Goal: Task Accomplishment & Management: Use online tool/utility

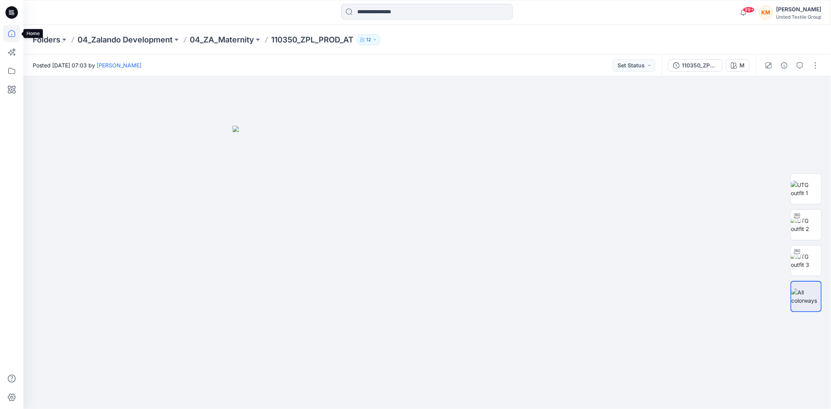
click at [11, 32] on icon at bounding box center [11, 33] width 17 height 17
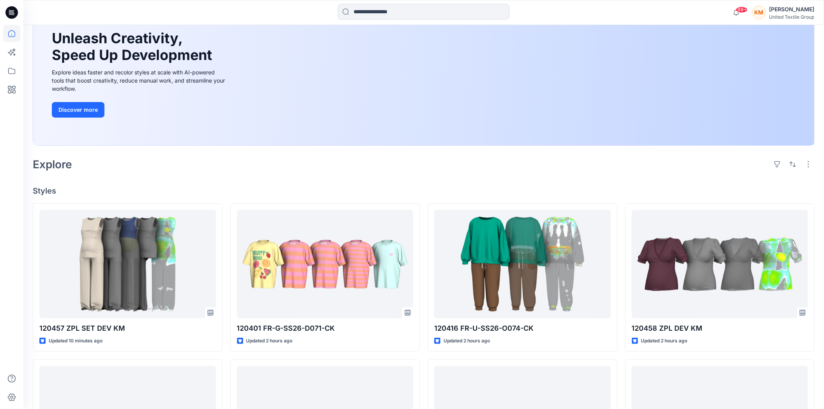
scroll to position [87, 0]
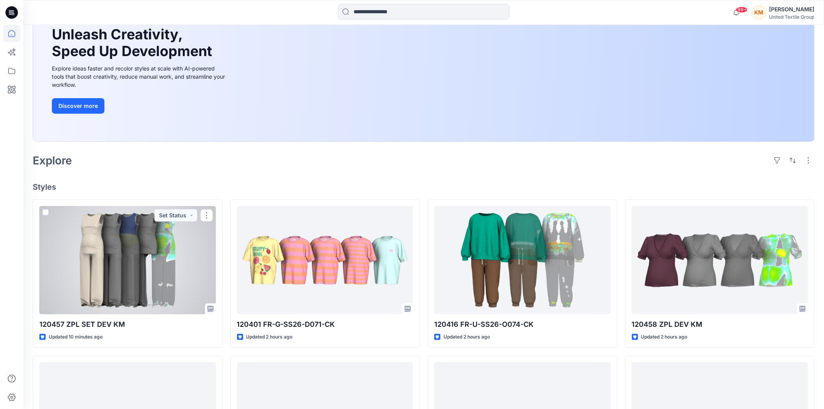
click at [154, 249] on div at bounding box center [127, 260] width 177 height 108
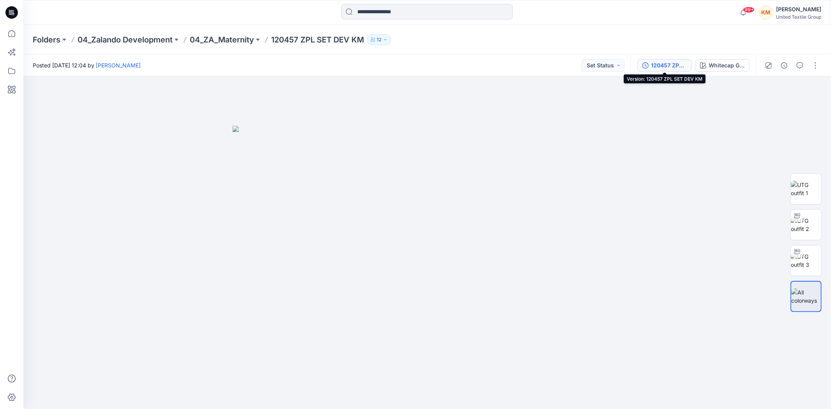
click at [664, 65] on div "120457 ZPL SET DEV KM" at bounding box center [669, 65] width 36 height 9
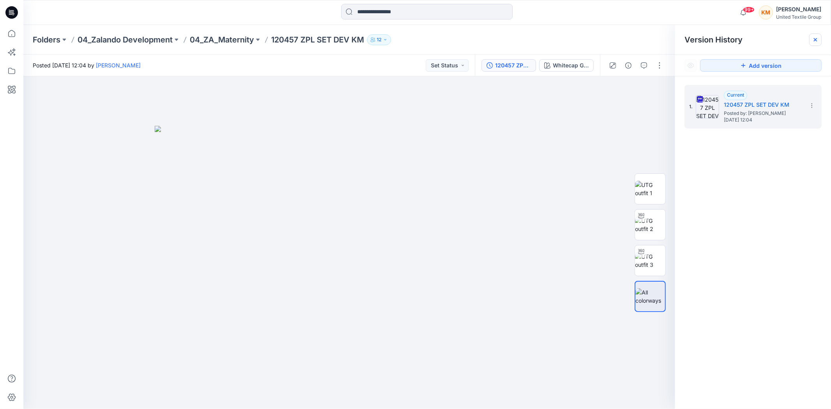
click at [817, 36] on div at bounding box center [816, 40] width 12 height 12
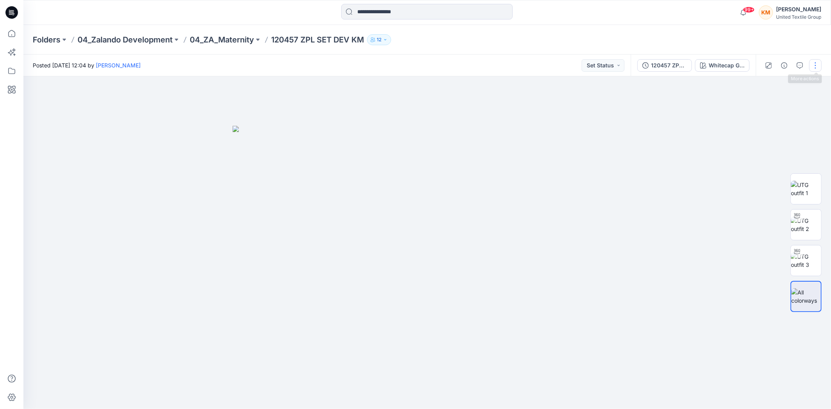
click at [816, 62] on button "button" at bounding box center [816, 65] width 12 height 12
click at [767, 103] on button "Edit" at bounding box center [776, 105] width 72 height 14
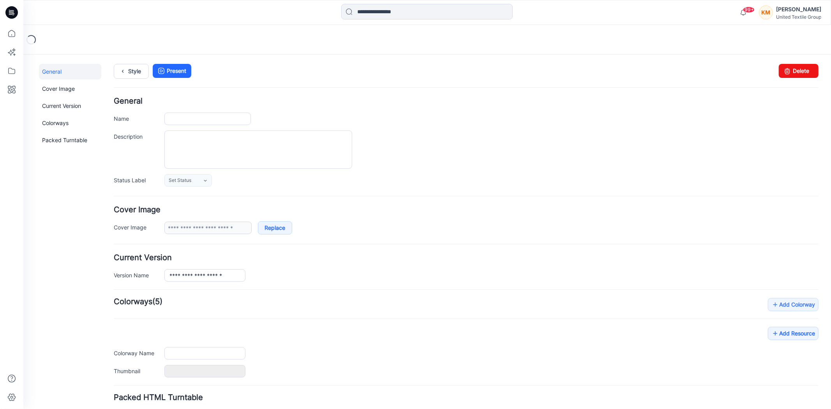
type input "**********"
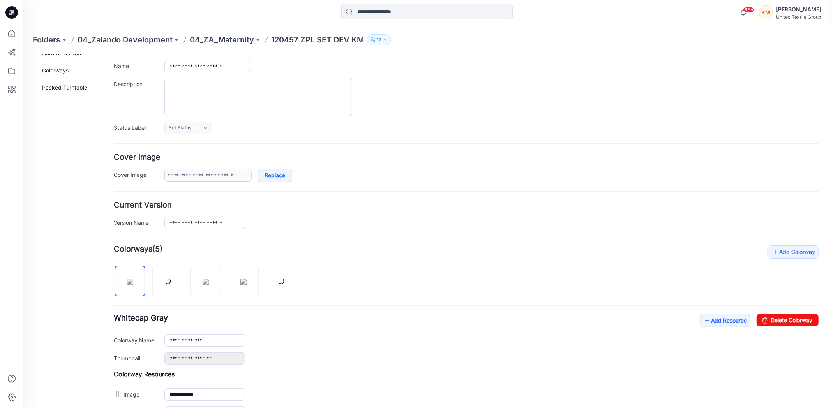
scroll to position [130, 0]
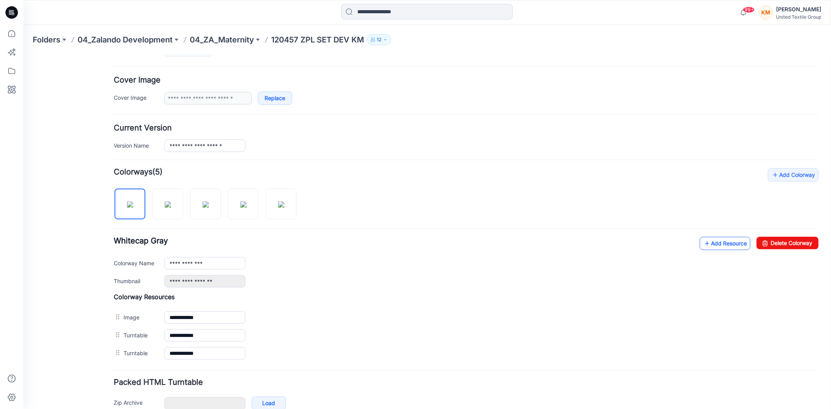
click at [705, 246] on link "Add Resource" at bounding box center [725, 243] width 51 height 13
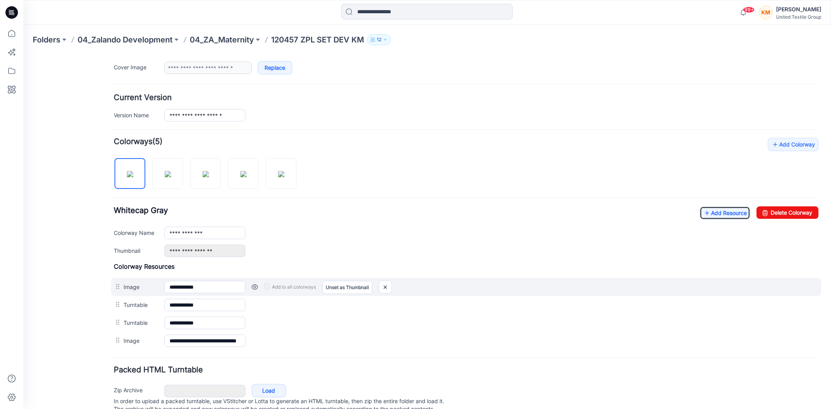
scroll to position [192, 0]
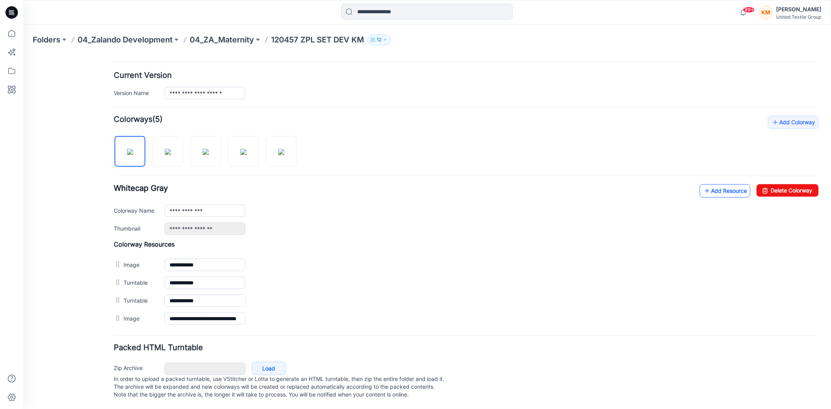
click at [716, 185] on link "Add Resource" at bounding box center [725, 190] width 51 height 13
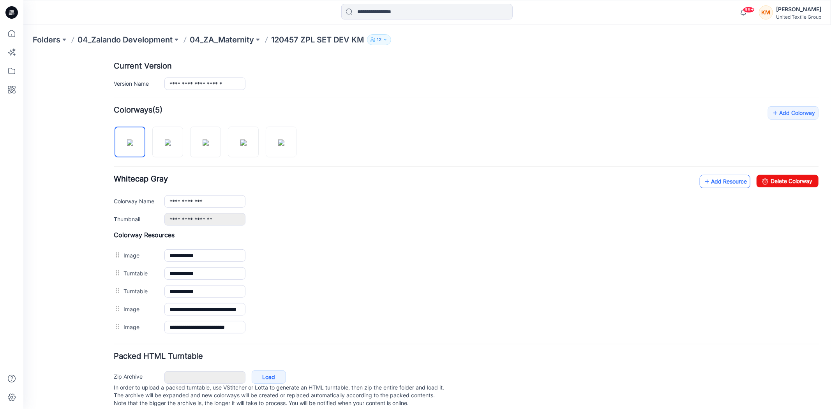
click at [716, 183] on link "Add Resource" at bounding box center [725, 181] width 51 height 13
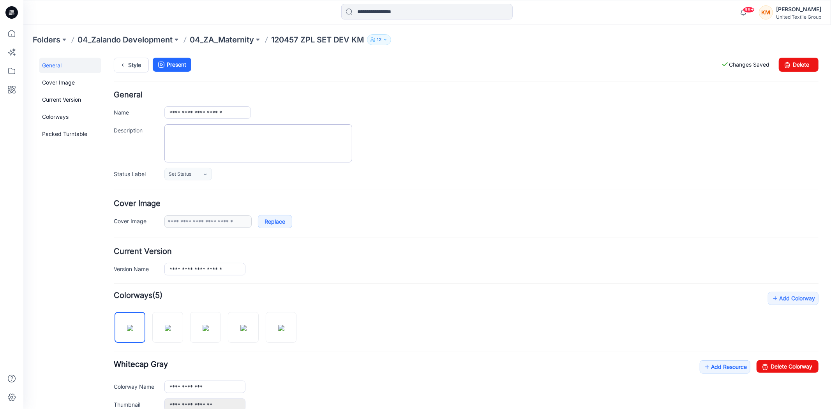
scroll to position [0, 0]
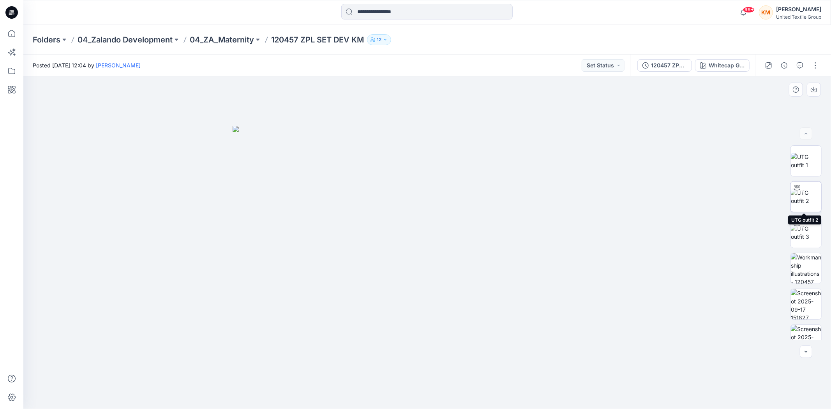
click at [804, 203] on img at bounding box center [806, 197] width 30 height 16
drag, startPoint x: 516, startPoint y: 393, endPoint x: 498, endPoint y: 353, distance: 44.3
click at [546, 387] on div at bounding box center [427, 242] width 808 height 333
click at [8, 32] on icon at bounding box center [11, 33] width 17 height 17
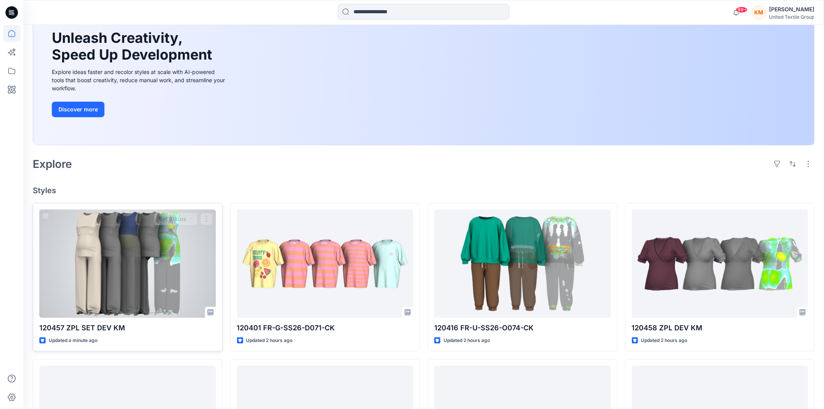
scroll to position [87, 0]
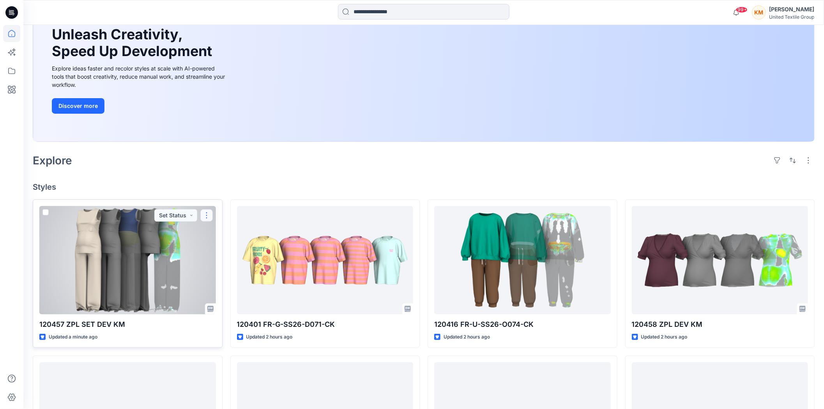
click at [207, 215] on button "button" at bounding box center [206, 215] width 12 height 12
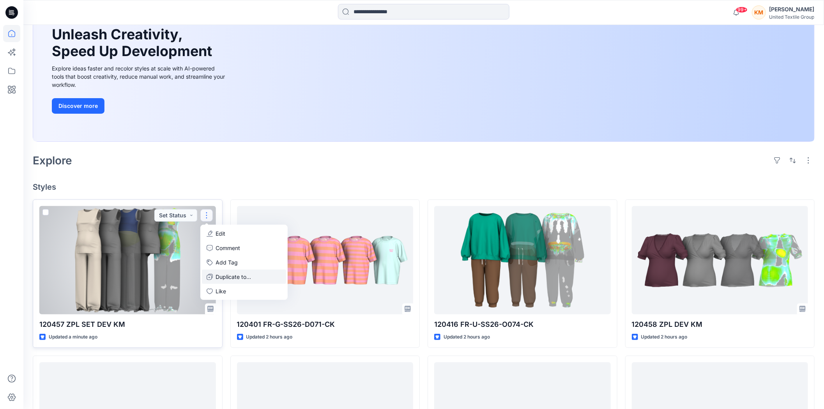
click at [225, 275] on p "Duplicate to..." at bounding box center [233, 277] width 35 height 8
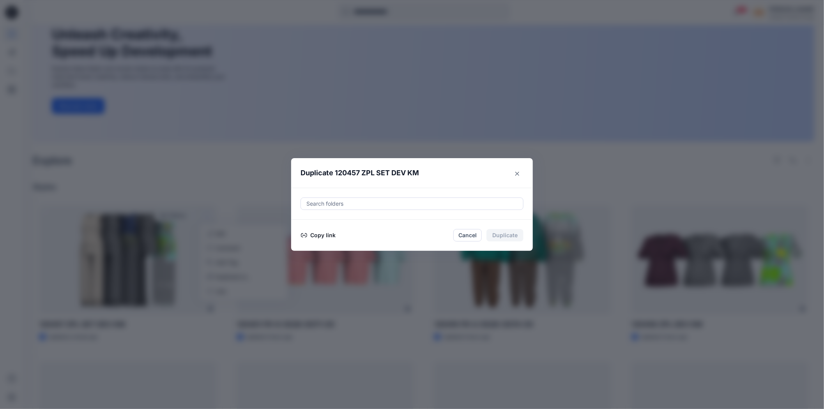
click at [325, 235] on button "Copy link" at bounding box center [318, 235] width 35 height 9
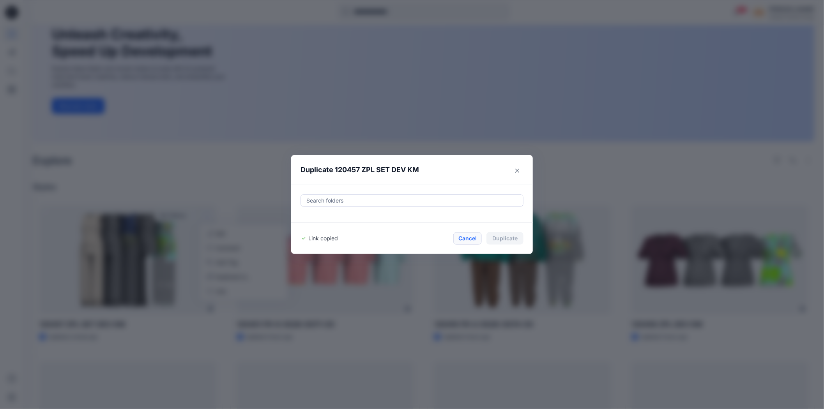
click at [467, 238] on button "Cancel" at bounding box center [467, 238] width 28 height 12
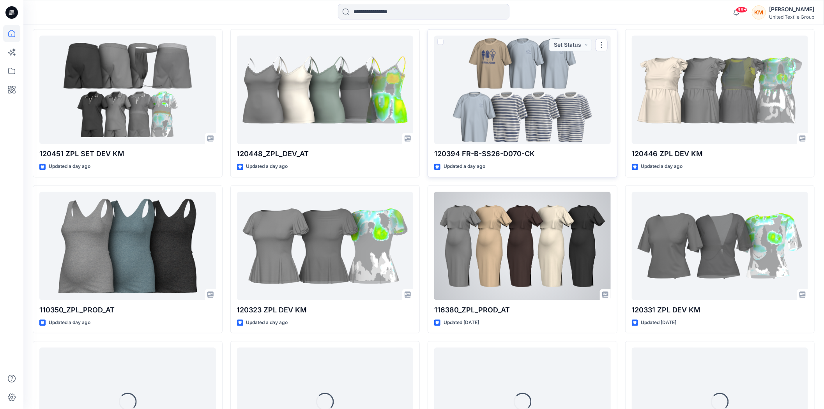
scroll to position [930, 0]
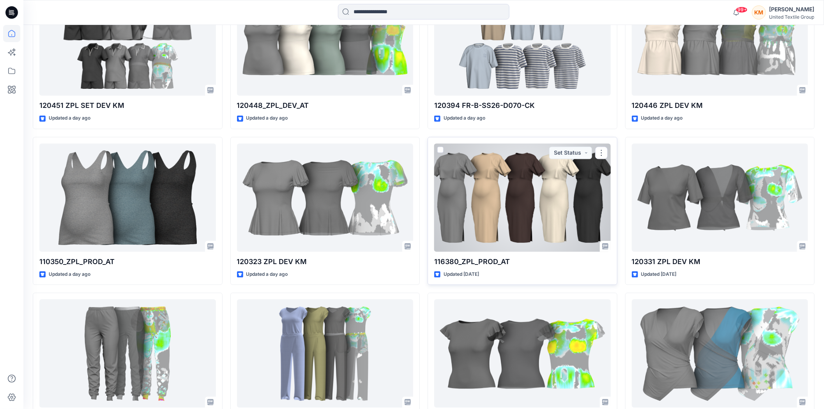
click at [539, 209] on div at bounding box center [522, 197] width 177 height 108
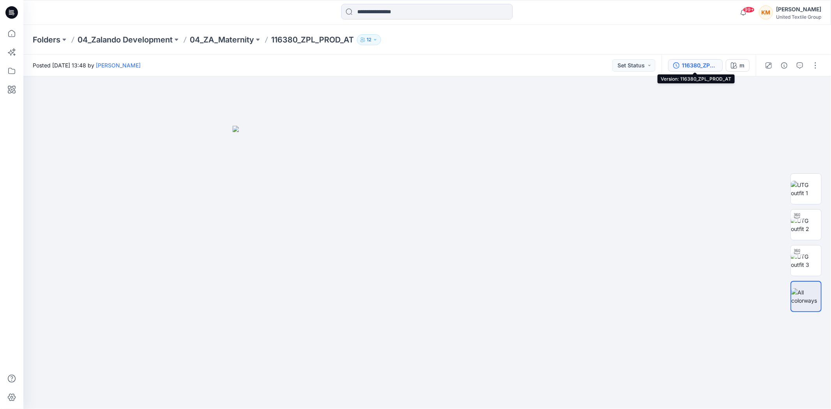
click at [698, 64] on div "116380_ZPL_PROD_AT" at bounding box center [700, 65] width 36 height 9
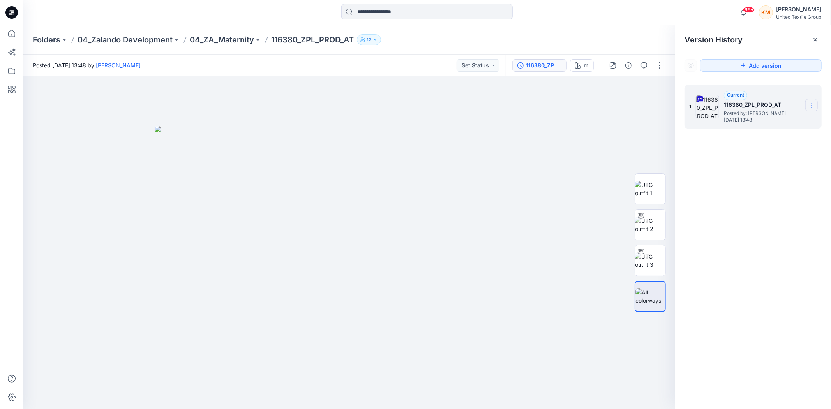
click at [813, 105] on icon at bounding box center [812, 106] width 6 height 6
click at [774, 121] on span "Download Source BW File" at bounding box center [772, 121] width 65 height 9
click at [14, 35] on icon at bounding box center [11, 33] width 17 height 17
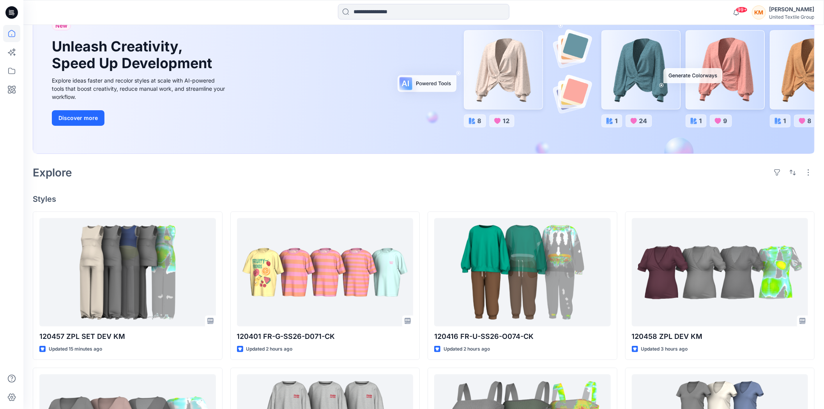
scroll to position [87, 0]
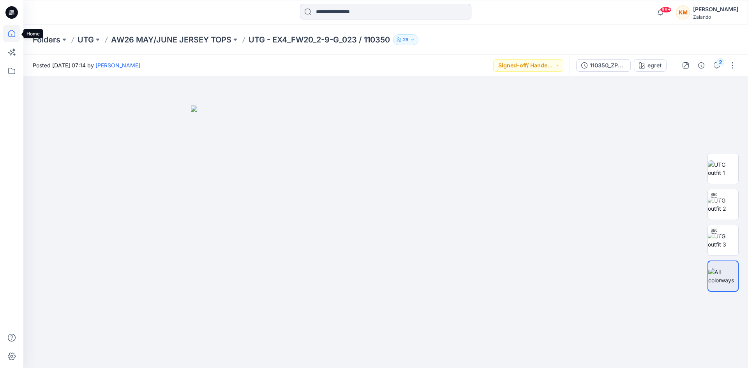
drag, startPoint x: 11, startPoint y: 31, endPoint x: 18, endPoint y: 31, distance: 7.4
click at [12, 31] on icon at bounding box center [11, 33] width 17 height 17
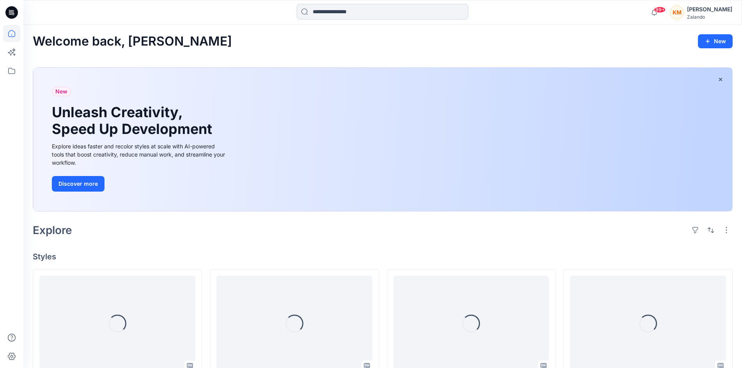
click at [417, 9] on input at bounding box center [382, 12] width 171 height 16
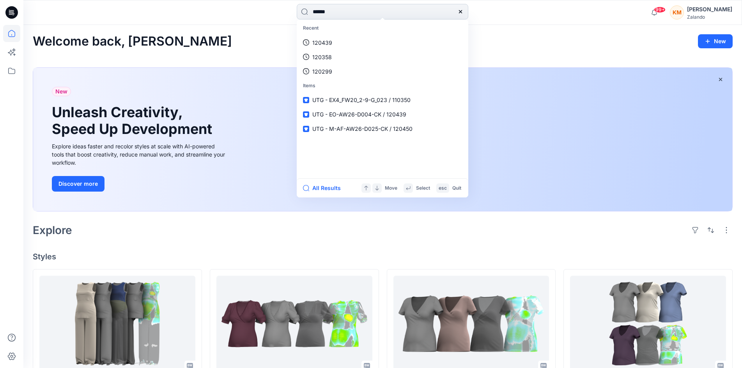
type input "******"
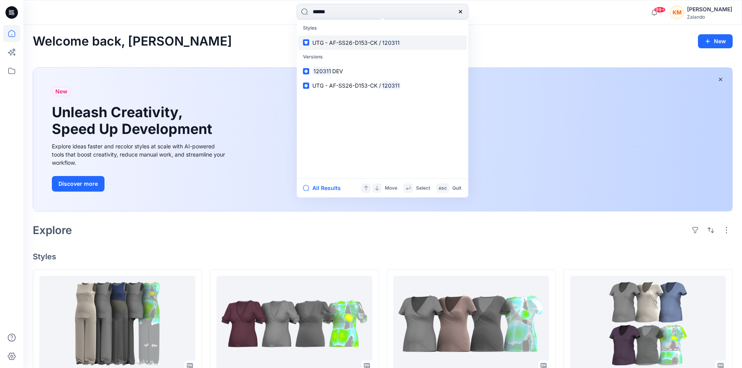
click at [392, 38] on link "UTG - AF-SS26-D153-CK / 120311" at bounding box center [382, 42] width 168 height 14
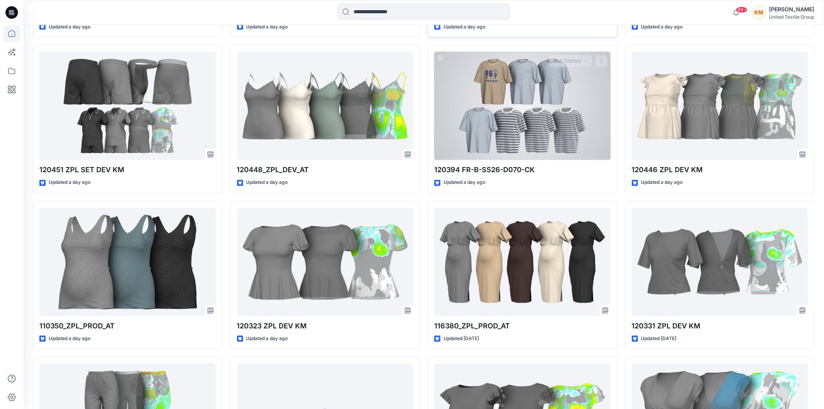
scroll to position [866, 0]
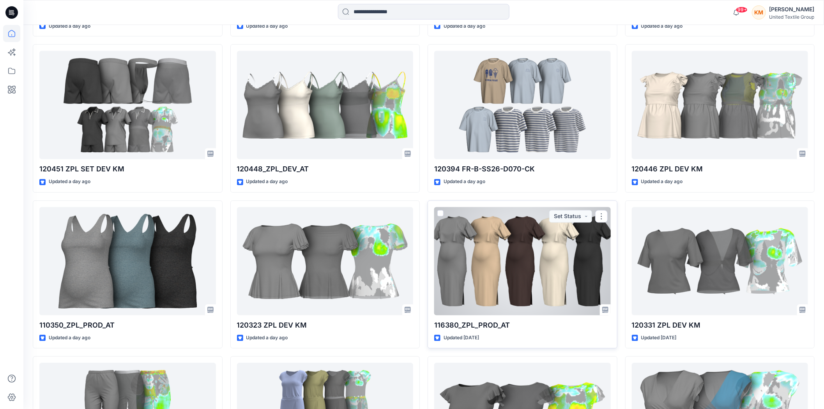
click at [539, 265] on div at bounding box center [522, 261] width 177 height 108
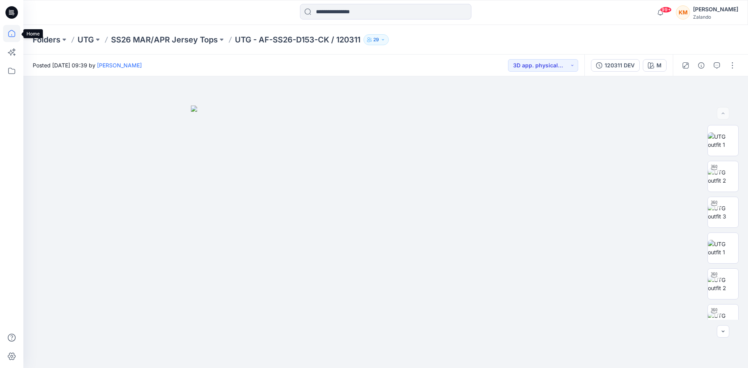
click at [13, 32] on icon at bounding box center [11, 33] width 17 height 17
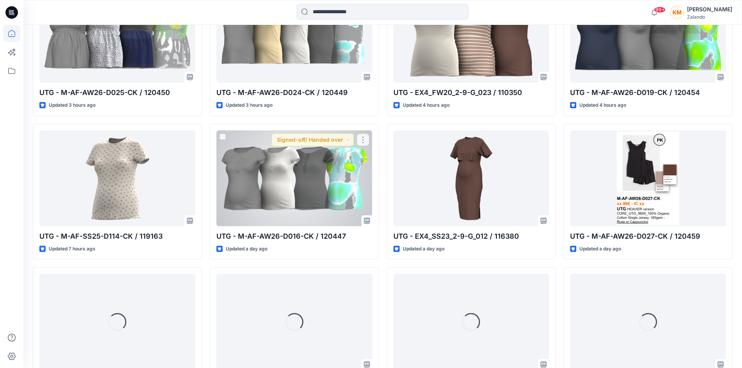
scroll to position [518, 0]
